Goal: Task Accomplishment & Management: Manage account settings

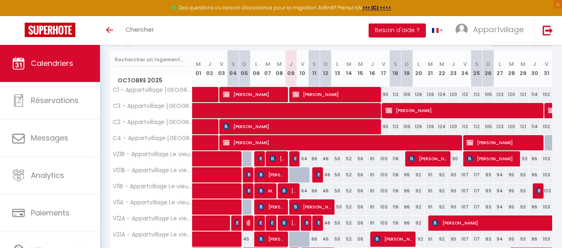
scroll to position [151, 0]
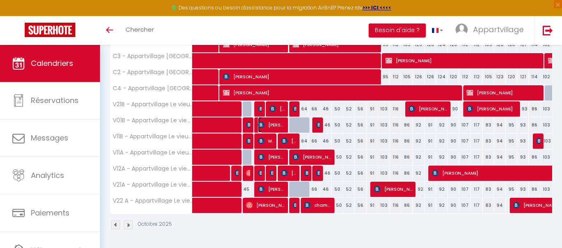
click at [272, 123] on span "[PERSON_NAME]" at bounding box center [271, 125] width 27 height 16
select select "OK"
select select "0"
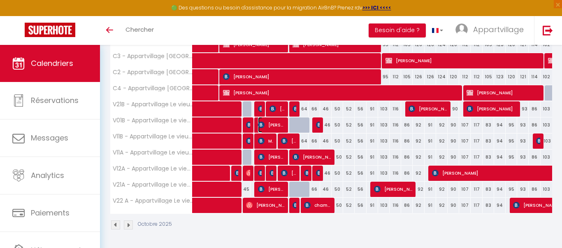
select select "1"
select select
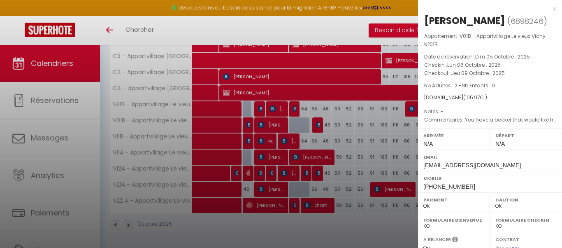
click at [271, 125] on div at bounding box center [281, 124] width 562 height 248
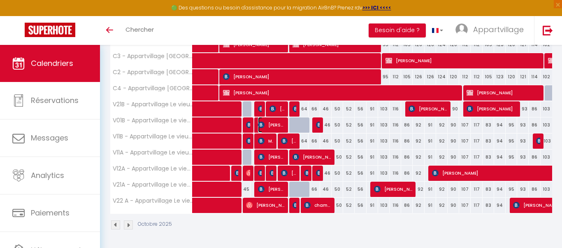
click at [271, 125] on span "[PERSON_NAME]" at bounding box center [271, 125] width 27 height 16
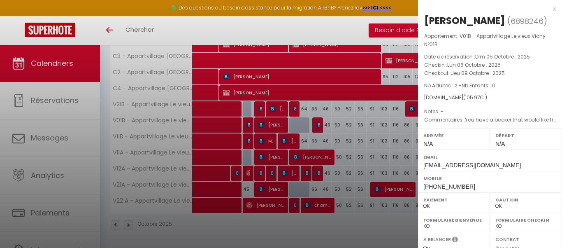
click at [561, 149] on div "Départ N/A" at bounding box center [526, 138] width 72 height 21
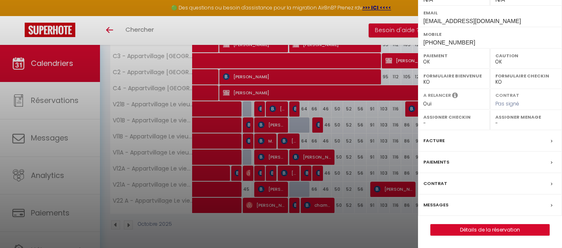
scroll to position [170, 0]
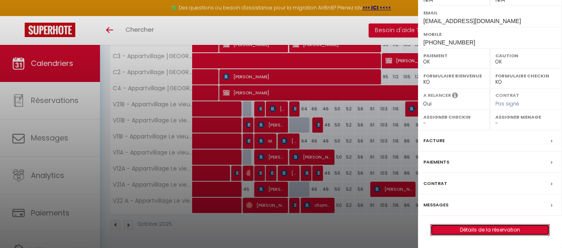
click at [495, 226] on link "Détails de la réservation" at bounding box center [490, 229] width 119 height 11
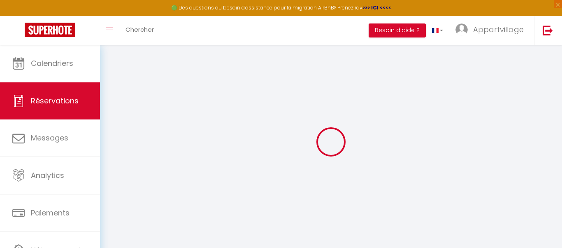
select select
checkbox input "false"
select select
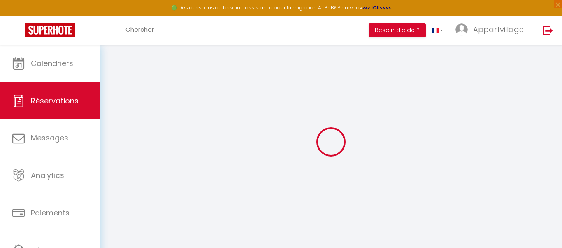
checkbox input "false"
type textarea "You have a booker that would like free parking. (based on availability)"
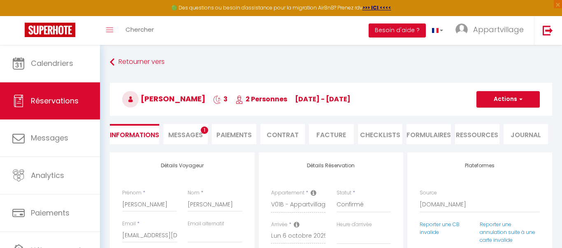
type input "5.05"
select select
checkbox input "false"
select select
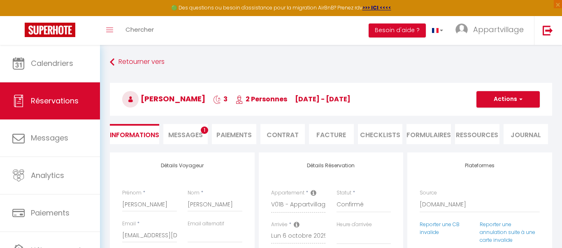
select select
click at [184, 130] on span "Messages" at bounding box center [185, 134] width 35 height 9
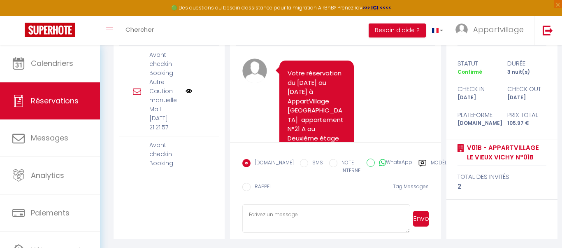
scroll to position [133, 0]
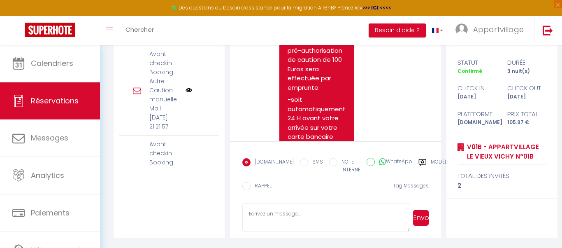
scroll to position [2552, 0]
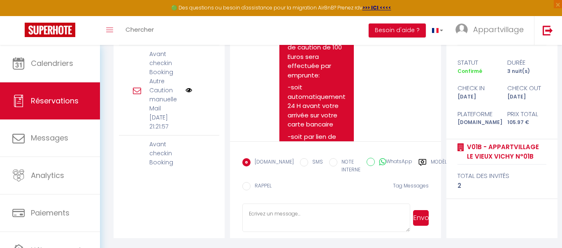
drag, startPoint x: 438, startPoint y: 56, endPoint x: 440, endPoint y: 107, distance: 51.1
click at [440, 107] on div "Note Sms Votre réservation du 06/10/2025 au 09/10/2025 à AppartVillage Le vieux…" at bounding box center [335, 80] width 211 height 121
drag, startPoint x: 419, startPoint y: 85, endPoint x: 421, endPoint y: 125, distance: 39.9
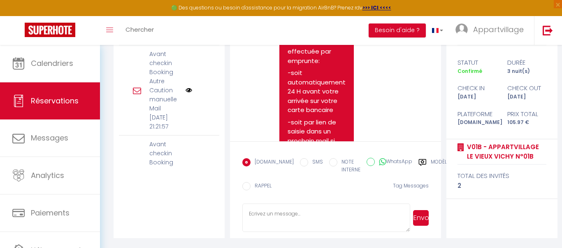
scroll to position [2569, 0]
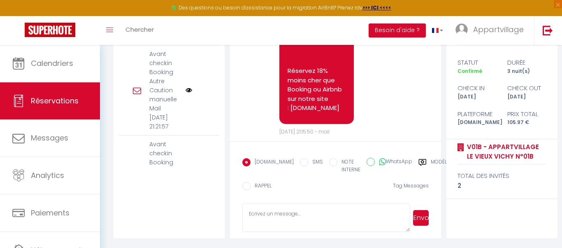
scroll to position [7755, 0]
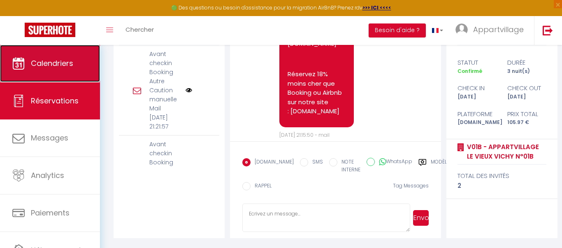
click at [81, 60] on link "Calendriers" at bounding box center [50, 63] width 100 height 37
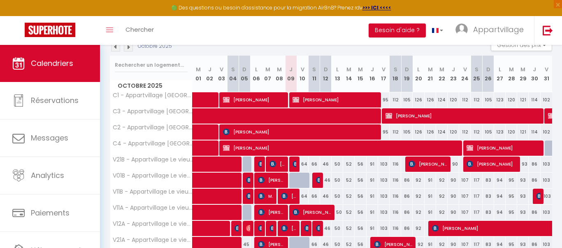
scroll to position [82, 0]
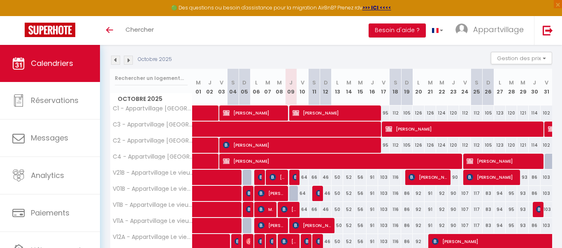
scroll to position [99, 0]
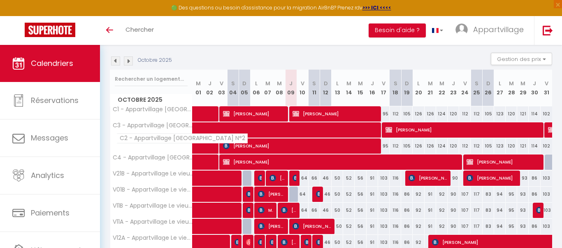
scroll to position [82, 0]
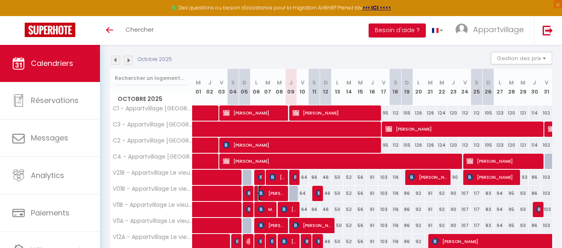
click at [275, 190] on span "[PERSON_NAME]" at bounding box center [271, 193] width 27 height 16
select select "OK"
select select "0"
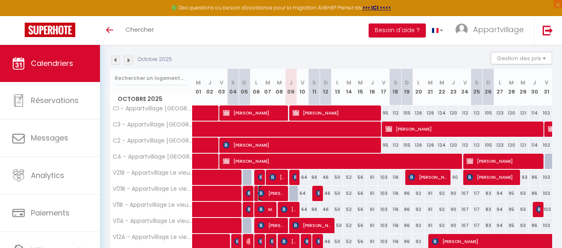
select select "1"
select select
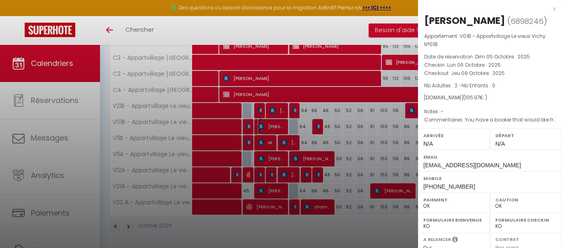
scroll to position [151, 0]
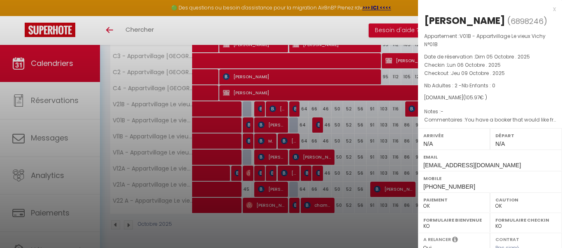
click at [557, 212] on div "Caution OK KO" at bounding box center [526, 202] width 72 height 20
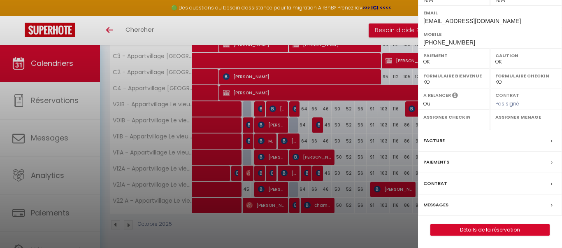
scroll to position [170, 0]
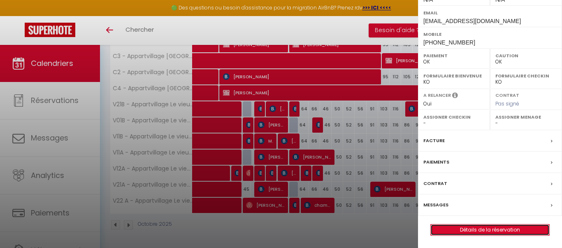
click at [514, 227] on link "Détails de la réservation" at bounding box center [490, 229] width 119 height 11
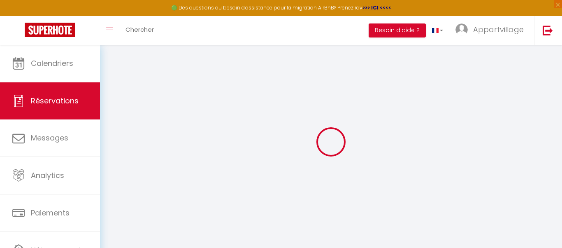
select select
checkbox input "false"
type textarea "You have a booker that would like free parking. (based on availability)"
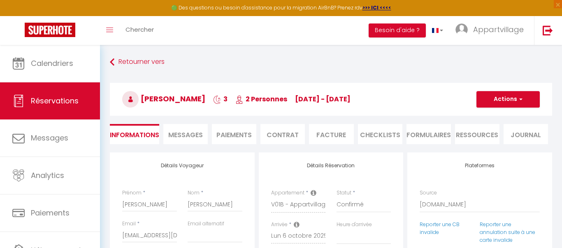
type input "5.05"
select select
checkbox input "false"
select select
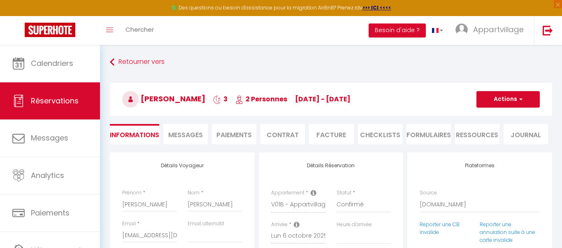
select select
click at [224, 140] on li "Paiements" at bounding box center [234, 134] width 44 height 20
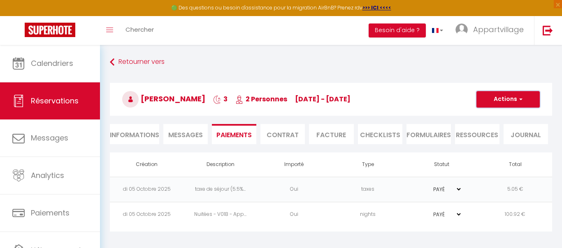
click at [525, 99] on button "Actions" at bounding box center [508, 99] width 63 height 16
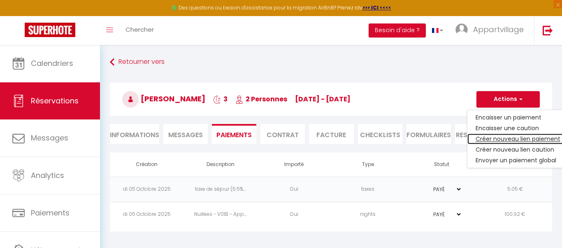
click at [503, 139] on link "Créer nouveau lien paiement" at bounding box center [518, 138] width 101 height 11
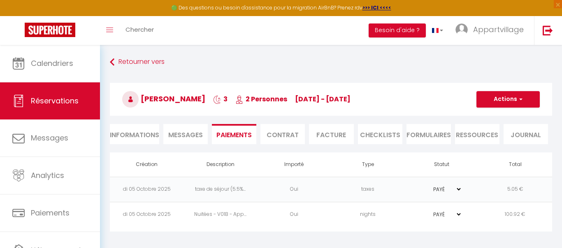
select select "nights"
type input "[EMAIL_ADDRESS][DOMAIN_NAME]"
select select "777"
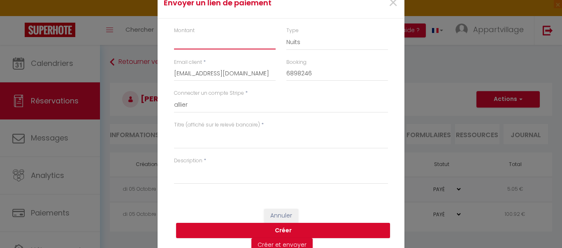
click at [176, 42] on input "Montant" at bounding box center [225, 42] width 102 height 15
type input "100"
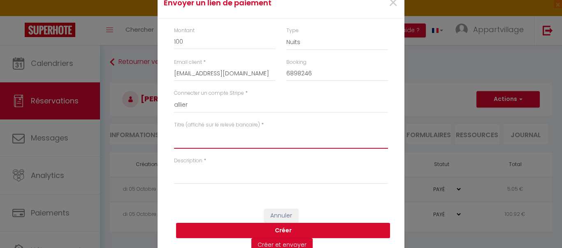
click at [202, 145] on textarea "Titre (affiché sur le relevé bancaire)" at bounding box center [281, 139] width 214 height 20
type textarea "P"
drag, startPoint x: 213, startPoint y: 137, endPoint x: 174, endPoint y: 135, distance: 39.2
click at [174, 135] on textarea "réservation" at bounding box center [281, 139] width 214 height 20
type textarea "réservation"
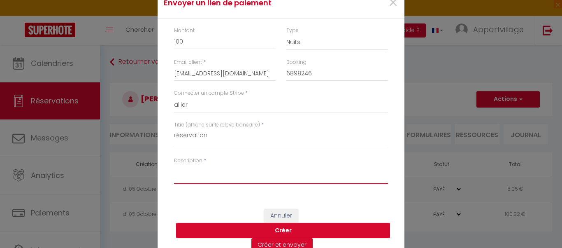
click at [191, 180] on textarea "Description" at bounding box center [281, 174] width 214 height 20
paste textarea "réservation"
type textarea "réservation"
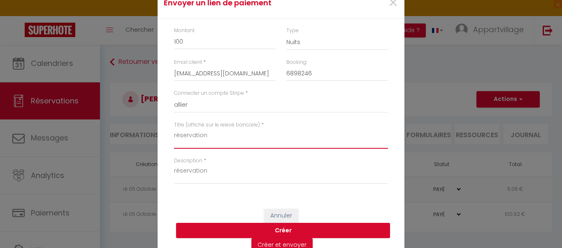
click at [252, 133] on textarea "réservation" at bounding box center [281, 139] width 214 height 20
type textarea "réservation 01B et 21A"
drag, startPoint x: 237, startPoint y: 123, endPoint x: 236, endPoint y: 131, distance: 7.9
click at [236, 130] on div "Titre (affiché sur le relevé bancaire) * réservation 01B et 21A" at bounding box center [281, 135] width 214 height 28
click at [236, 135] on textarea "réservation 01B et 21A" at bounding box center [281, 139] width 214 height 20
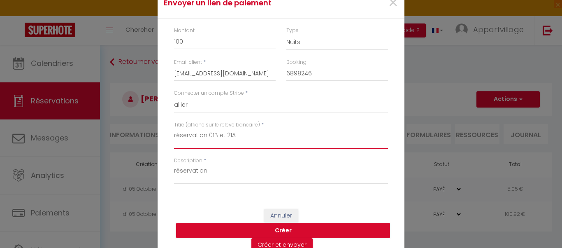
drag, startPoint x: 236, startPoint y: 135, endPoint x: 210, endPoint y: 135, distance: 25.9
click at [210, 135] on textarea "réservation 01B et 21A" at bounding box center [281, 139] width 214 height 20
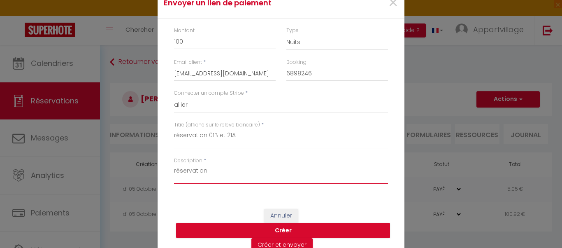
click at [221, 172] on textarea "réservation" at bounding box center [281, 174] width 214 height 20
paste textarea "01B et 21A"
type textarea "réservation 01B et 21A"
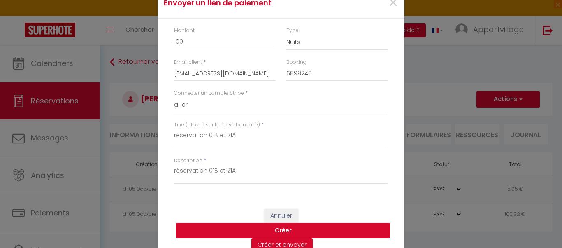
click at [276, 228] on button "Créer" at bounding box center [283, 231] width 214 height 16
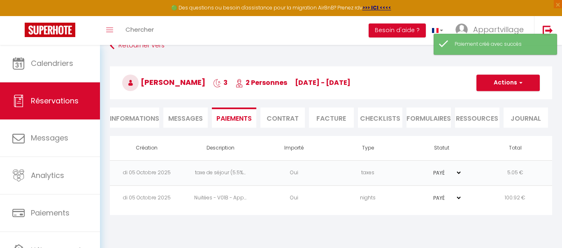
scroll to position [33, 0]
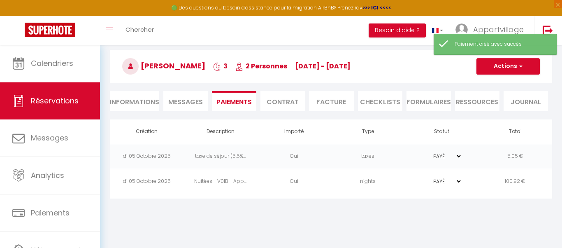
select select "0"
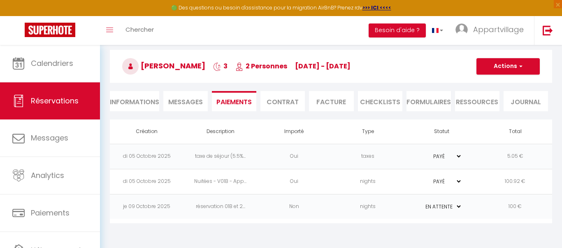
click at [389, 207] on td "nights" at bounding box center [368, 206] width 74 height 25
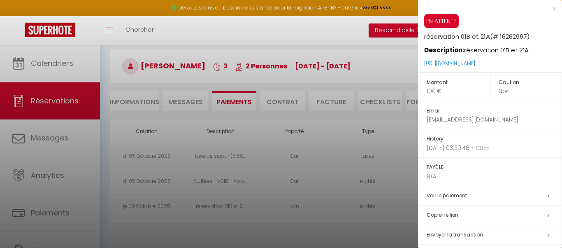
click at [448, 214] on h5 "Copier le lien" at bounding box center [494, 214] width 135 height 9
click at [450, 217] on h5 "Copier le lien" at bounding box center [494, 214] width 135 height 9
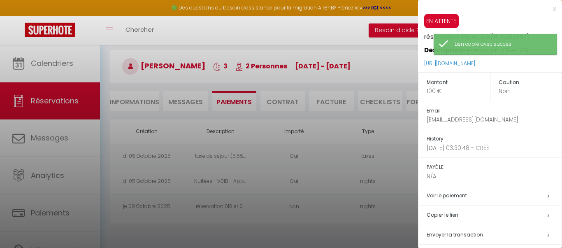
click at [63, 140] on div at bounding box center [281, 124] width 562 height 248
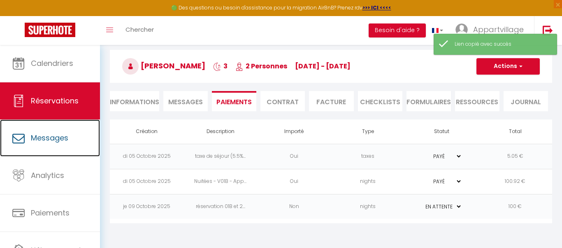
click at [63, 140] on span "Messages" at bounding box center [49, 138] width 37 height 10
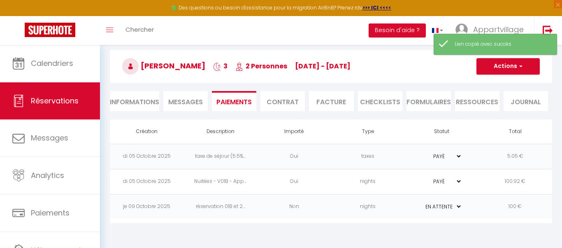
select select "message"
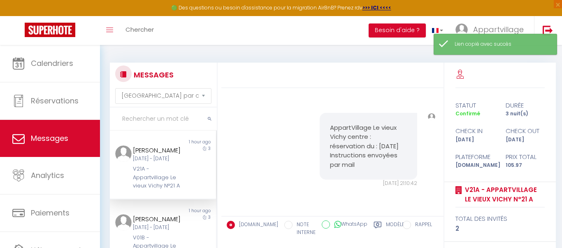
scroll to position [6971, 0]
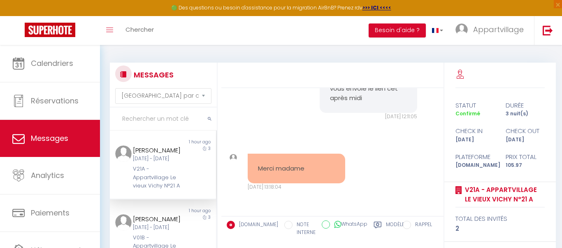
click at [284, 115] on div "Bonjour, C'est déjà bloqué, je vous envoie le lien cet après midi [DATE] 12:11:…" at bounding box center [332, 83] width 217 height 107
drag, startPoint x: 259, startPoint y: 156, endPoint x: 289, endPoint y: 169, distance: 32.3
copy pre "[EMAIL_ADDRESS][DOMAIN_NAME]"
